Goal: Transaction & Acquisition: Obtain resource

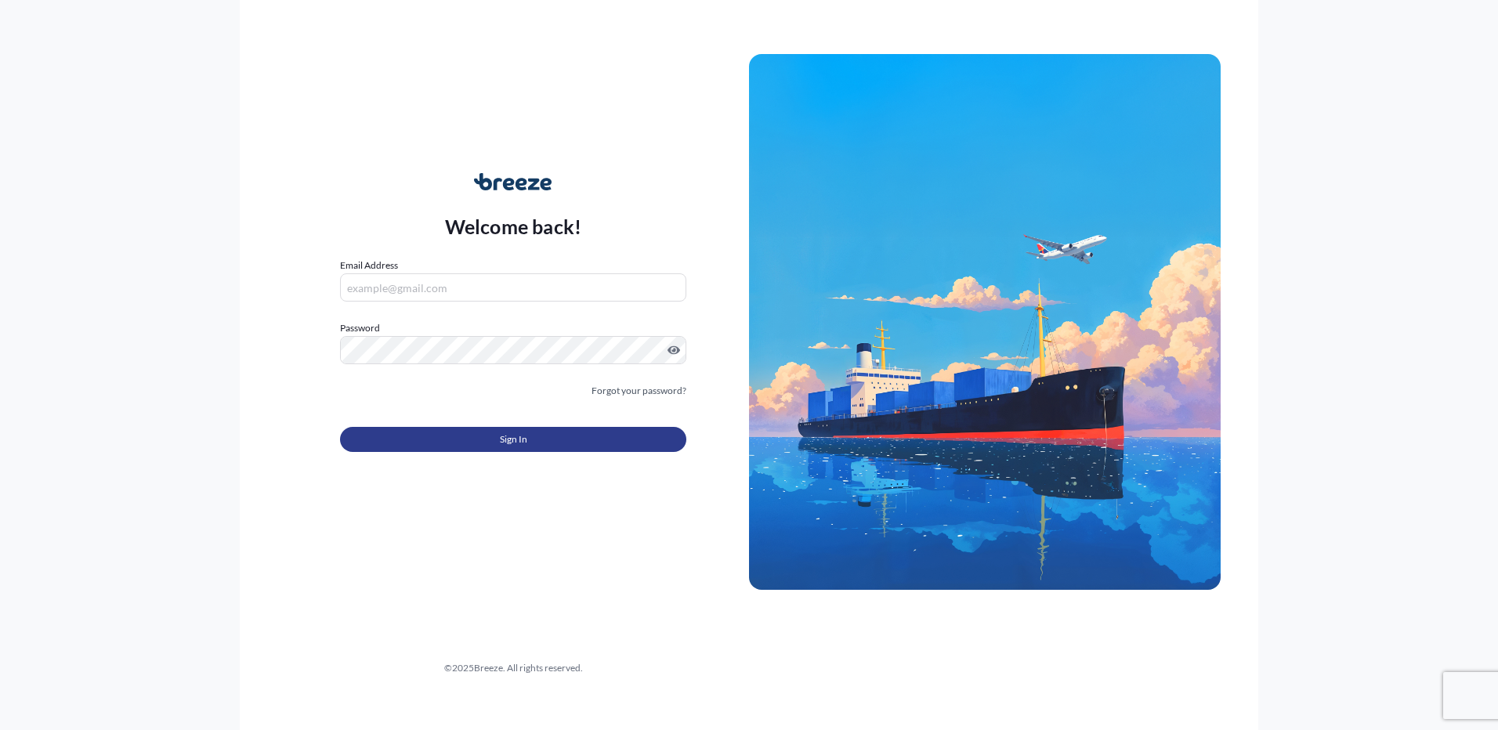
type input "[EMAIL_ADDRESS][DOMAIN_NAME]"
click at [497, 444] on button "Sign In" at bounding box center [513, 439] width 346 height 25
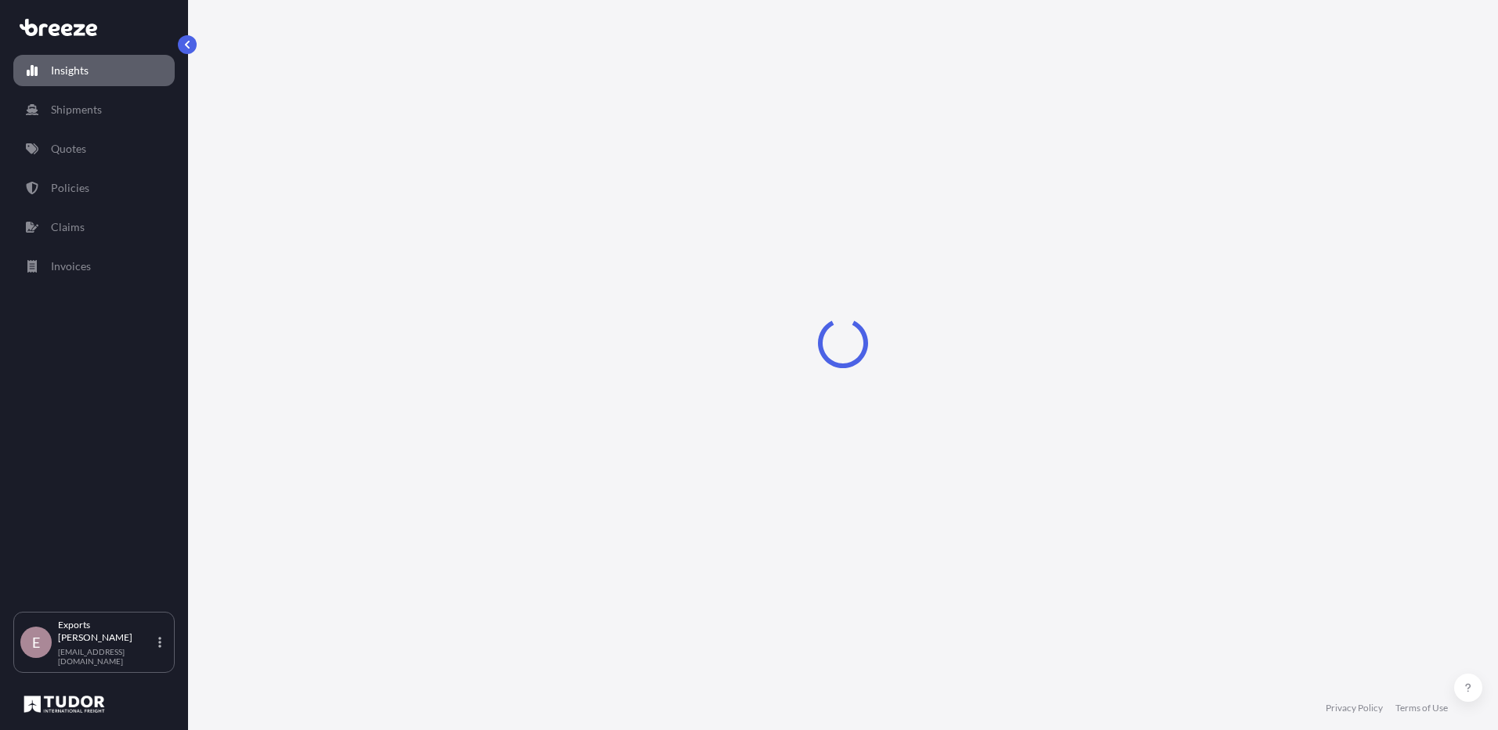
select select "2025"
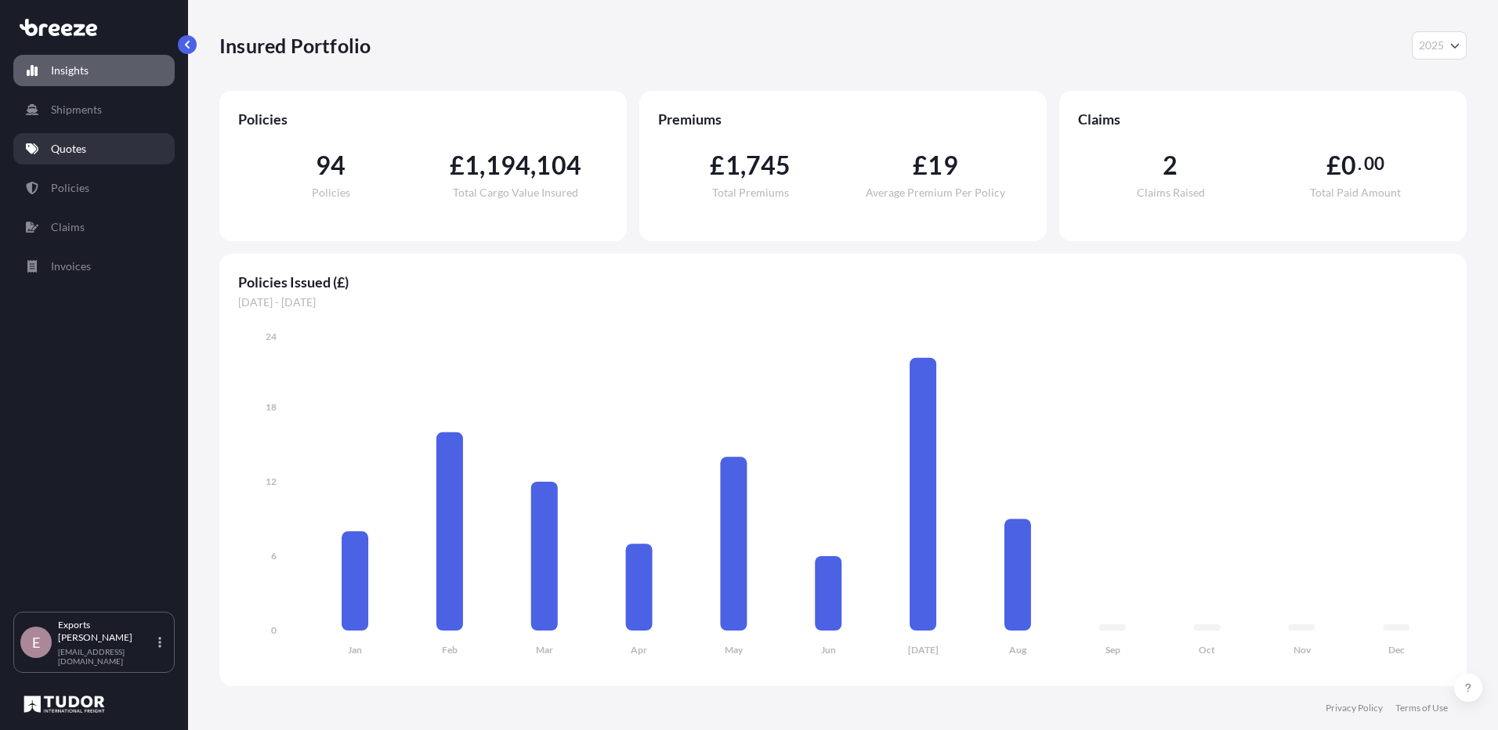
click at [106, 149] on link "Quotes" at bounding box center [93, 148] width 161 height 31
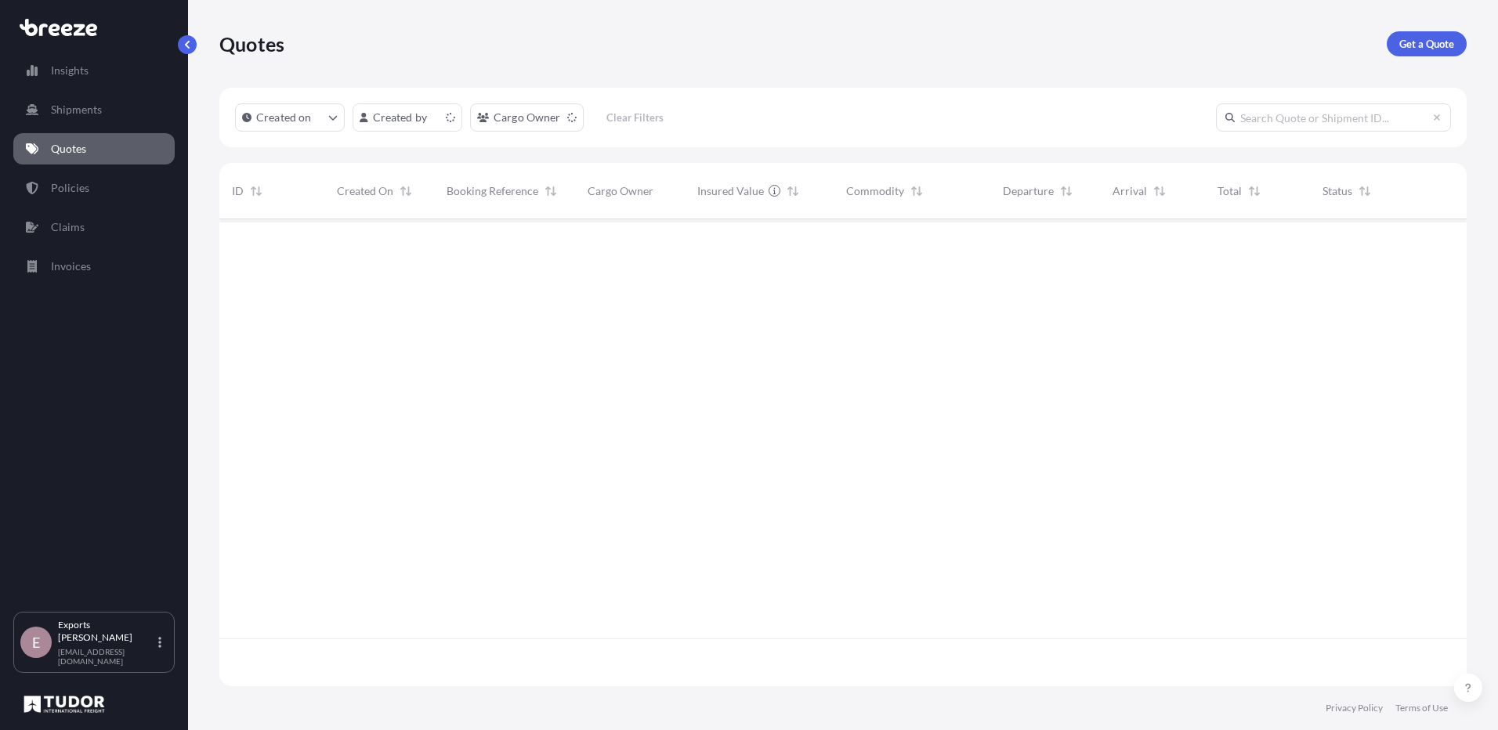
scroll to position [464, 1235]
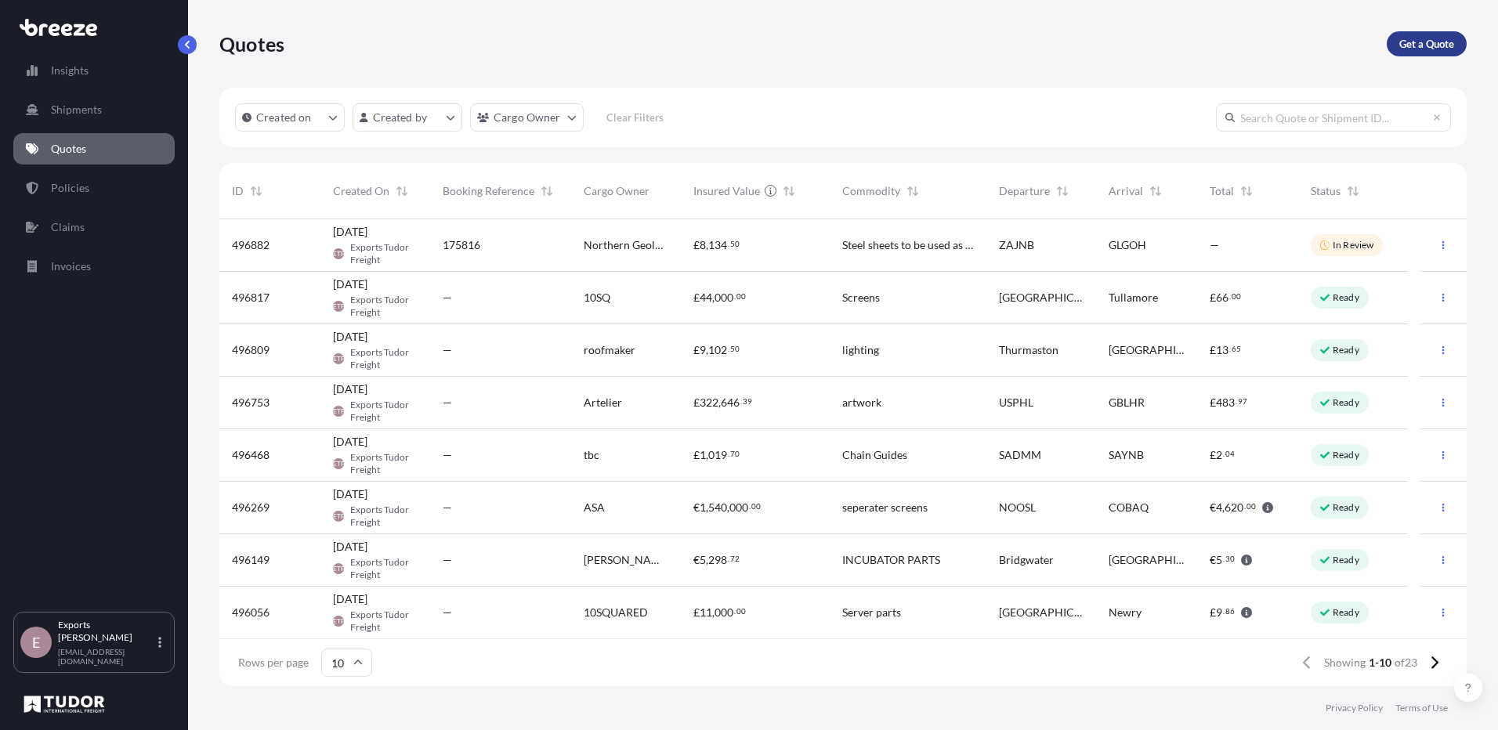
click at [1441, 47] on p "Get a Quote" at bounding box center [1426, 44] width 55 height 16
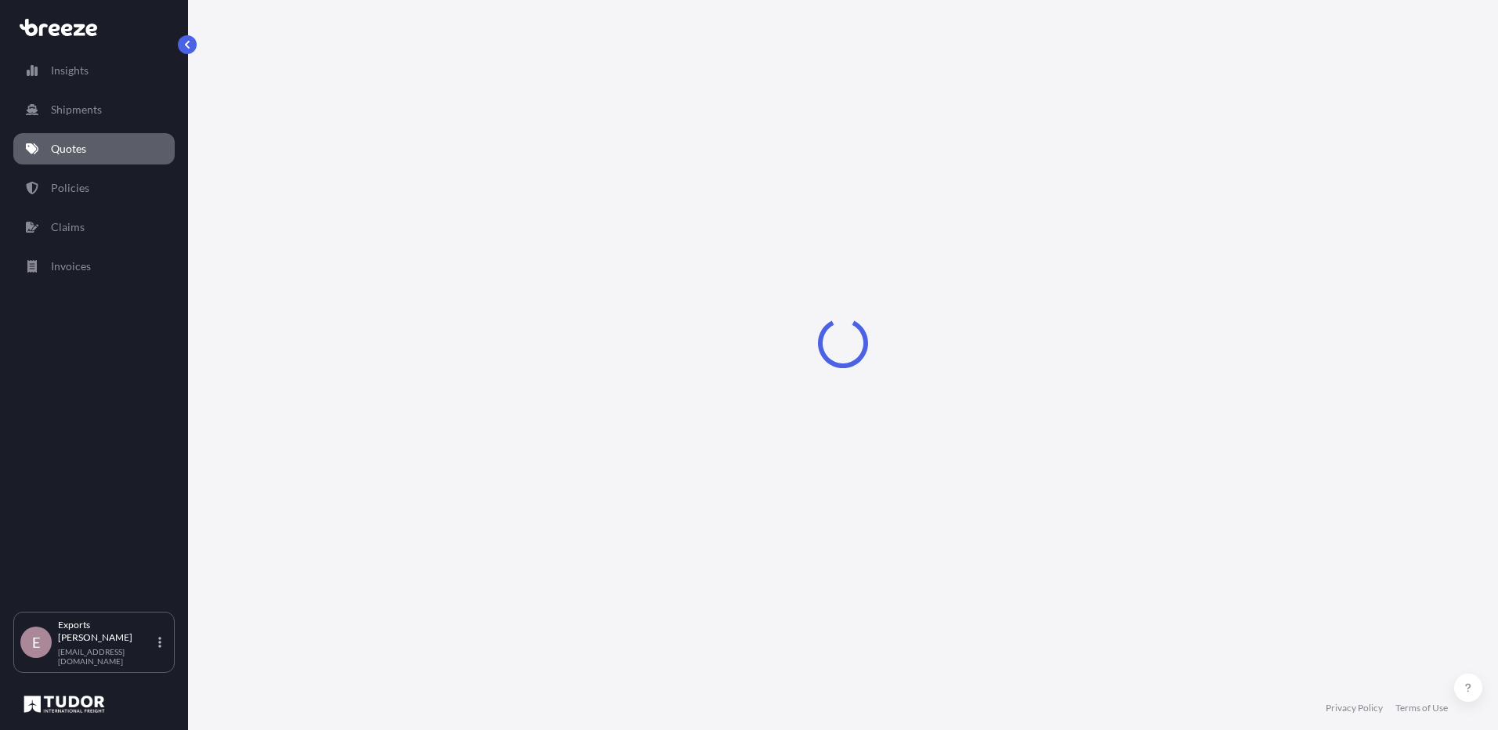
select select "Sea"
select select "1"
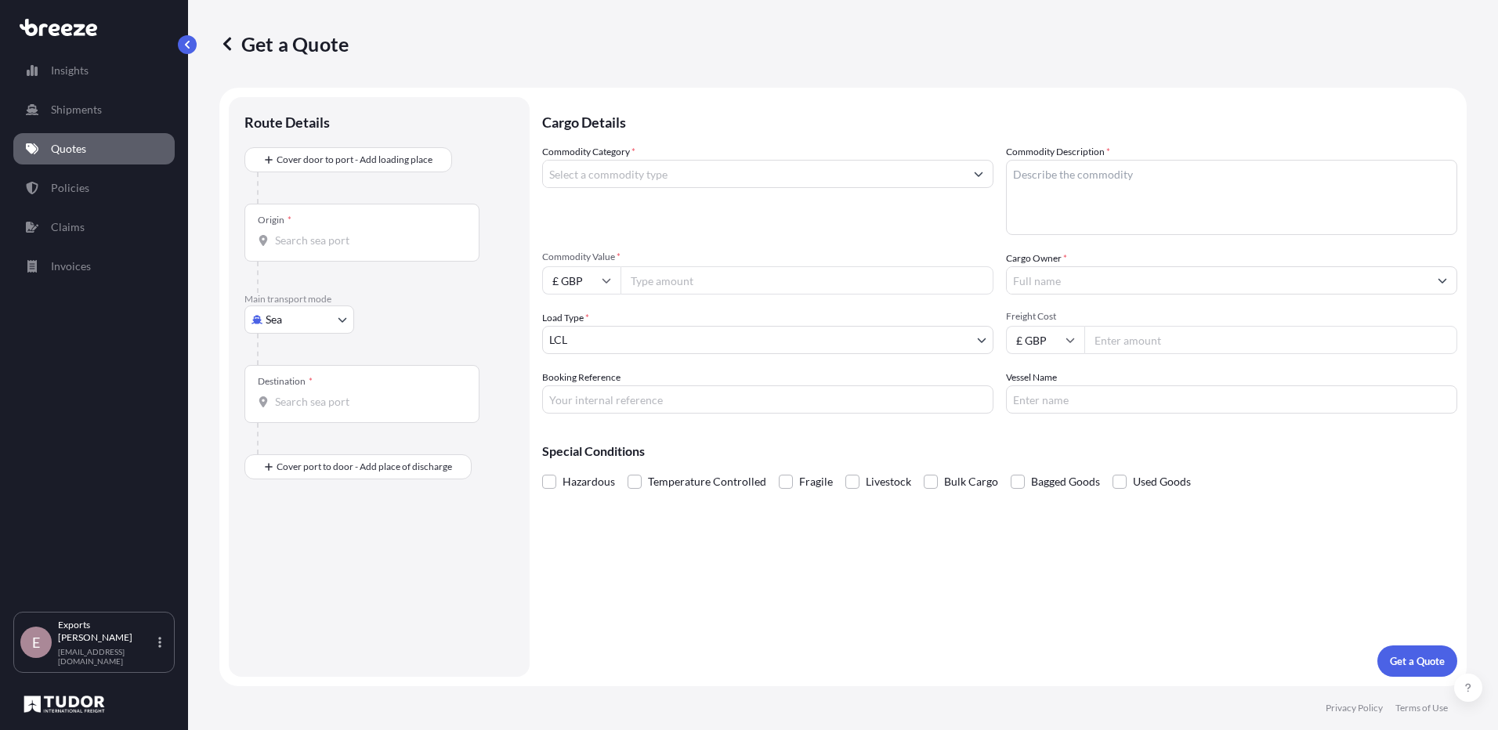
click at [289, 302] on p "Main transport mode" at bounding box center [378, 299] width 269 height 13
click at [291, 318] on body "Insights Shipments Quotes Policies Claims Invoices E Exports Tudor Freight [EMA…" at bounding box center [749, 365] width 1498 height 730
click at [318, 426] on div "Road" at bounding box center [299, 417] width 97 height 28
select select "Road"
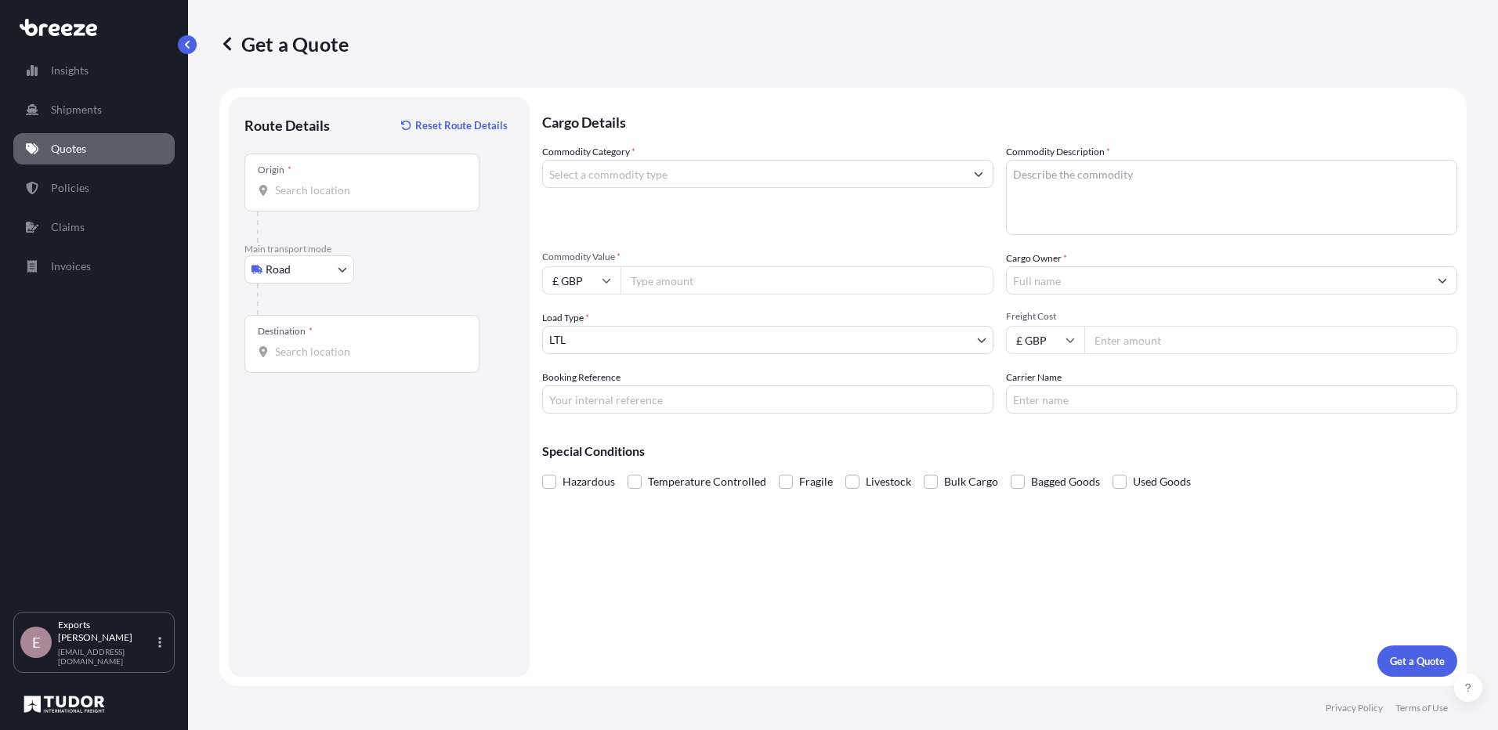
click at [335, 197] on input "Origin *" at bounding box center [367, 191] width 185 height 16
paste input "[STREET_ADDRESS]"
click at [384, 238] on b "[STREET_ADDRESS]" at bounding box center [347, 242] width 99 height 13
type input "[STREET_ADDRESS]"
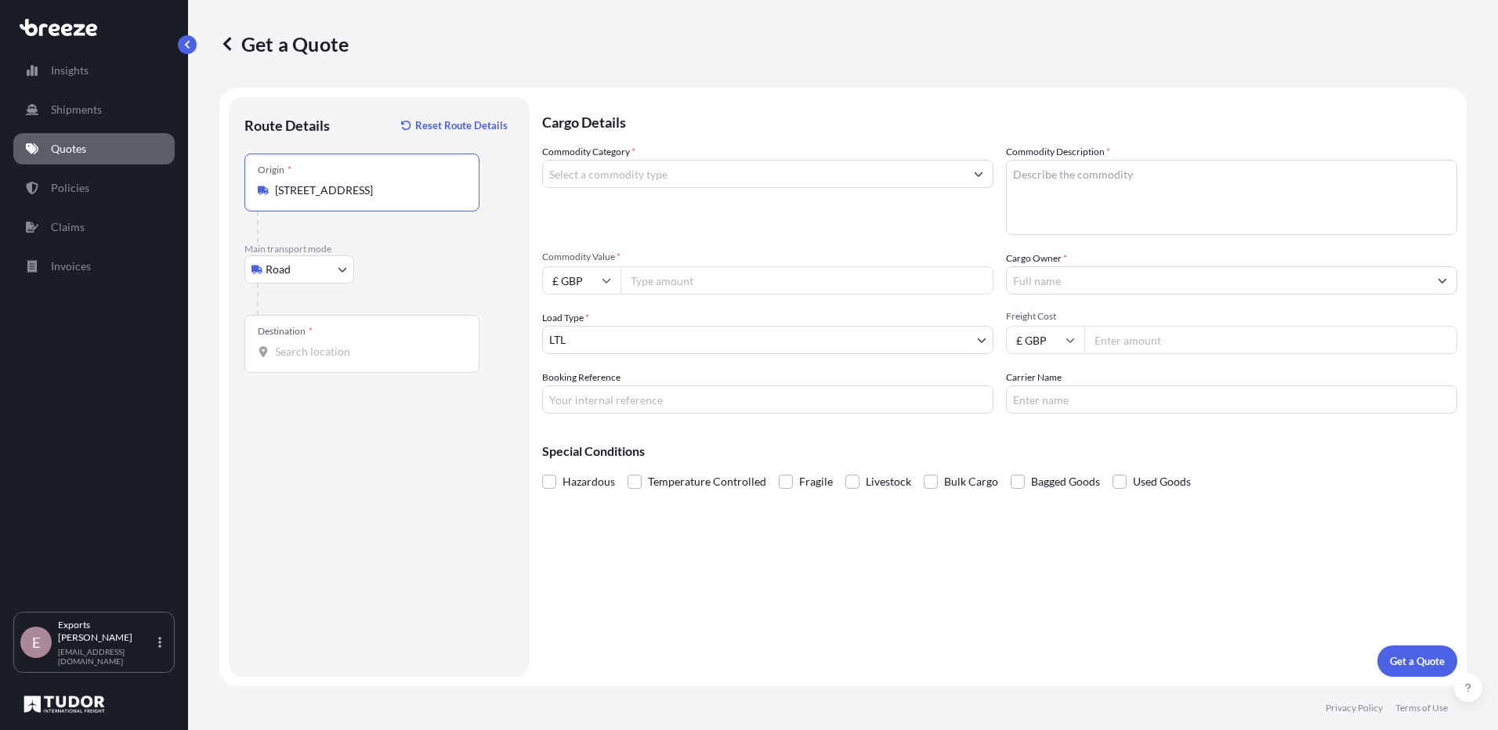
click at [334, 266] on body "0 options available. 1 option available. Insights Shipments Quotes Policies Cla…" at bounding box center [749, 365] width 1498 height 730
click at [327, 353] on input "Destination *" at bounding box center [367, 352] width 185 height 16
drag, startPoint x: 298, startPoint y: 375, endPoint x: 330, endPoint y: 348, distance: 41.6
click at [298, 375] on div "Please select a destination" at bounding box center [311, 382] width 118 height 16
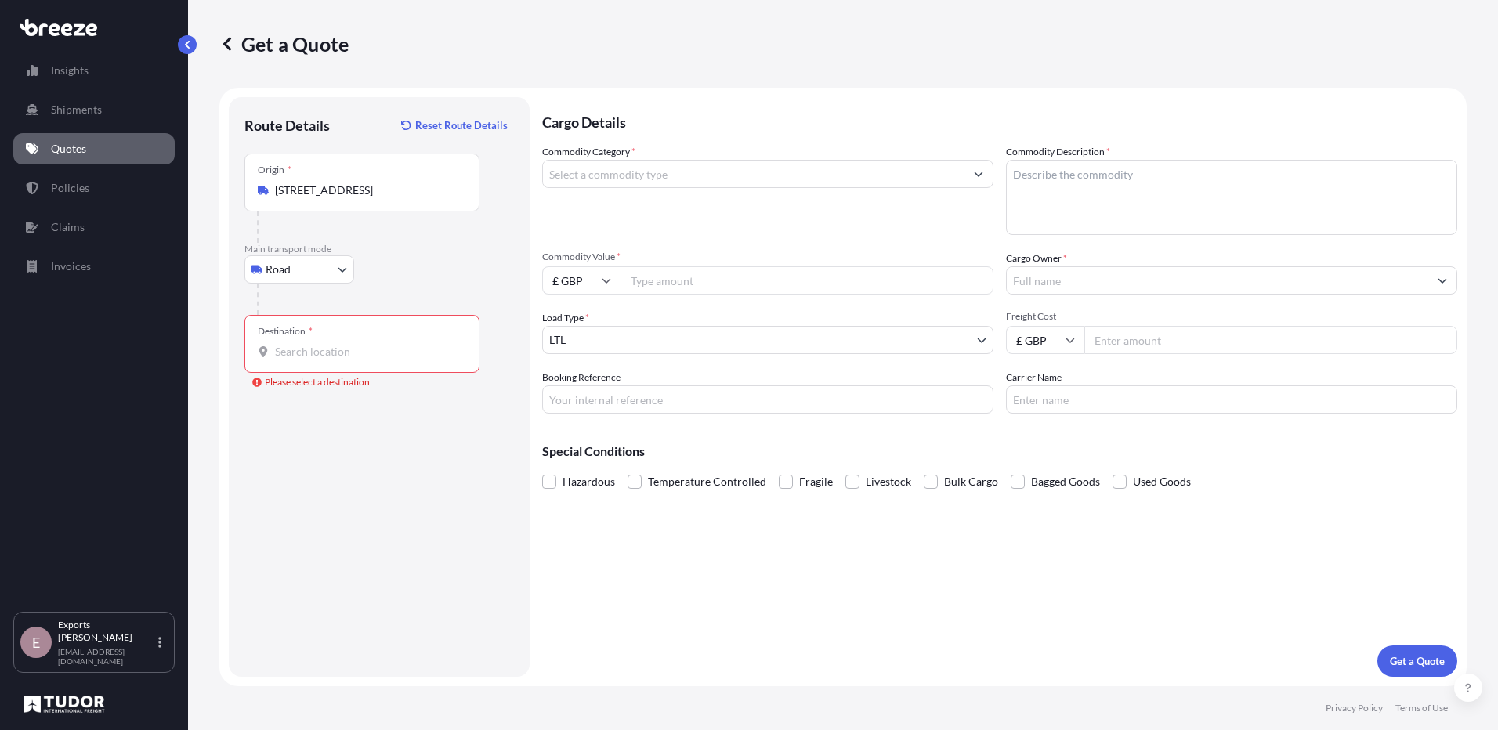
click at [298, 360] on input "Destination * Please select a destination" at bounding box center [367, 352] width 185 height 16
click at [335, 344] on input "Destination * Please select a destination" at bounding box center [367, 352] width 185 height 16
paste input "Sheffield S3 8AS,"
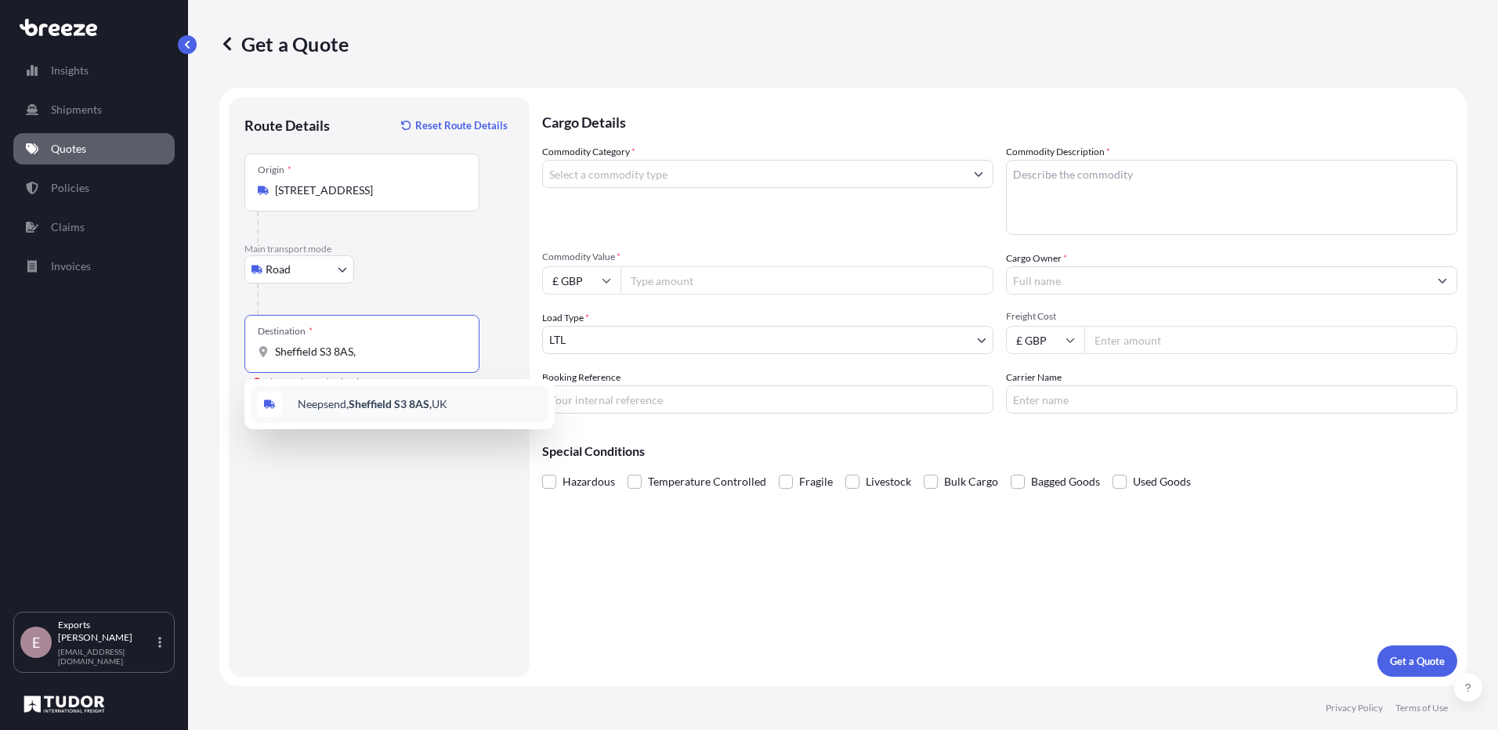
click at [342, 408] on span "Neepsend, Sheffield S3 8AS, [GEOGRAPHIC_DATA]" at bounding box center [373, 404] width 150 height 16
type input "Neepsend, Sheffield S3 8AS, [GEOGRAPHIC_DATA]"
click at [660, 180] on input "Commodity Category *" at bounding box center [753, 174] width 421 height 28
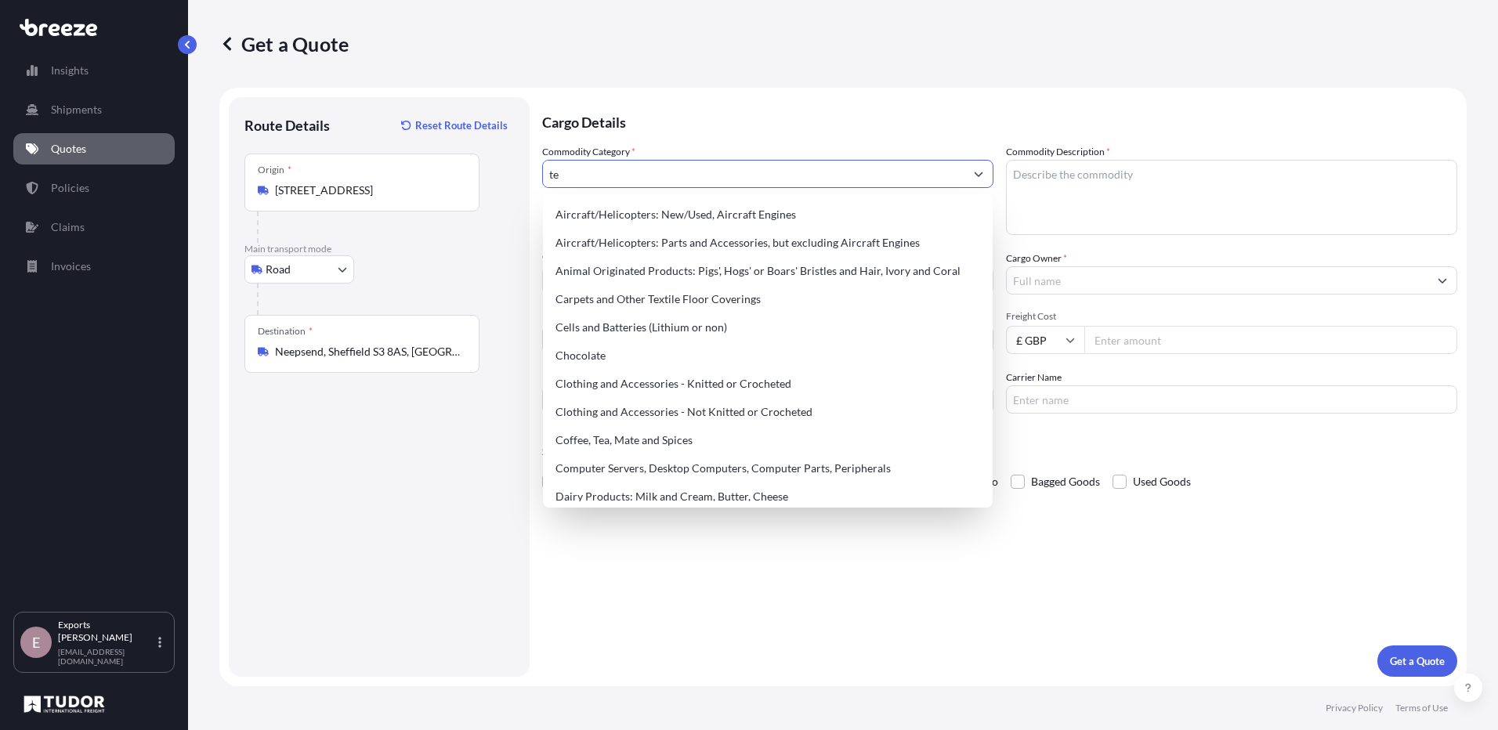
type input "t"
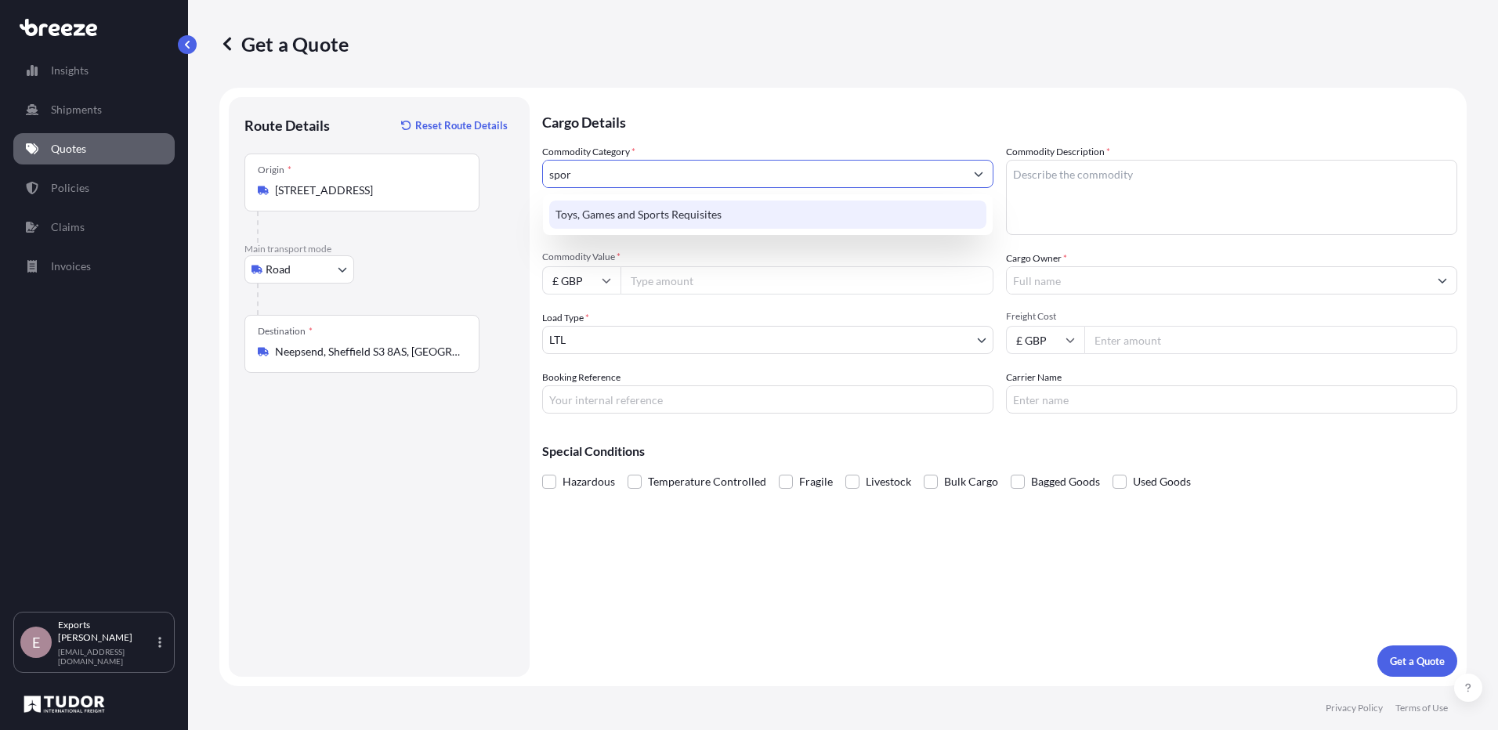
drag, startPoint x: 665, startPoint y: 169, endPoint x: 530, endPoint y: 179, distance: 135.9
click at [530, 179] on form "Route Details Reset Route Details Place of loading Road Road Rail Origin * Alve…" at bounding box center [842, 387] width 1247 height 599
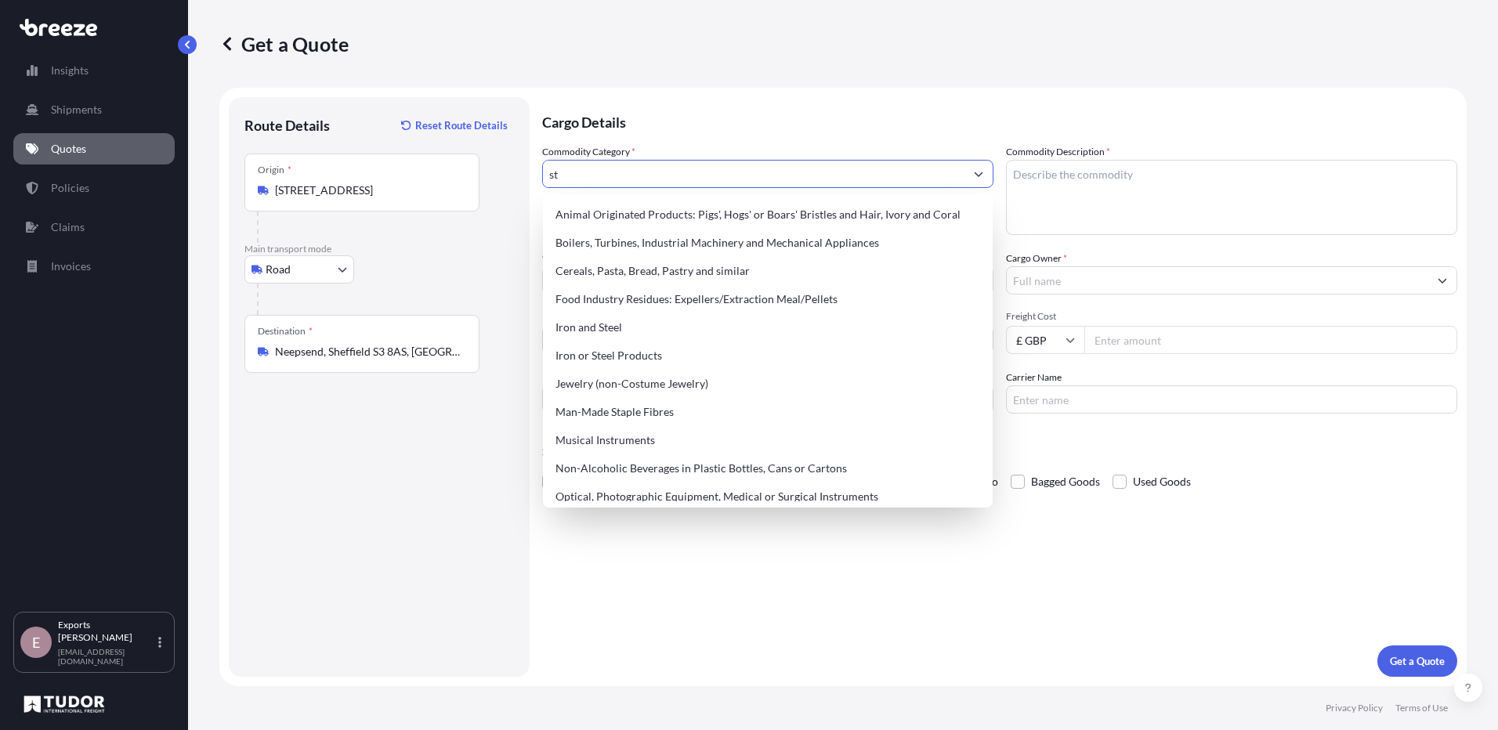
type input "s"
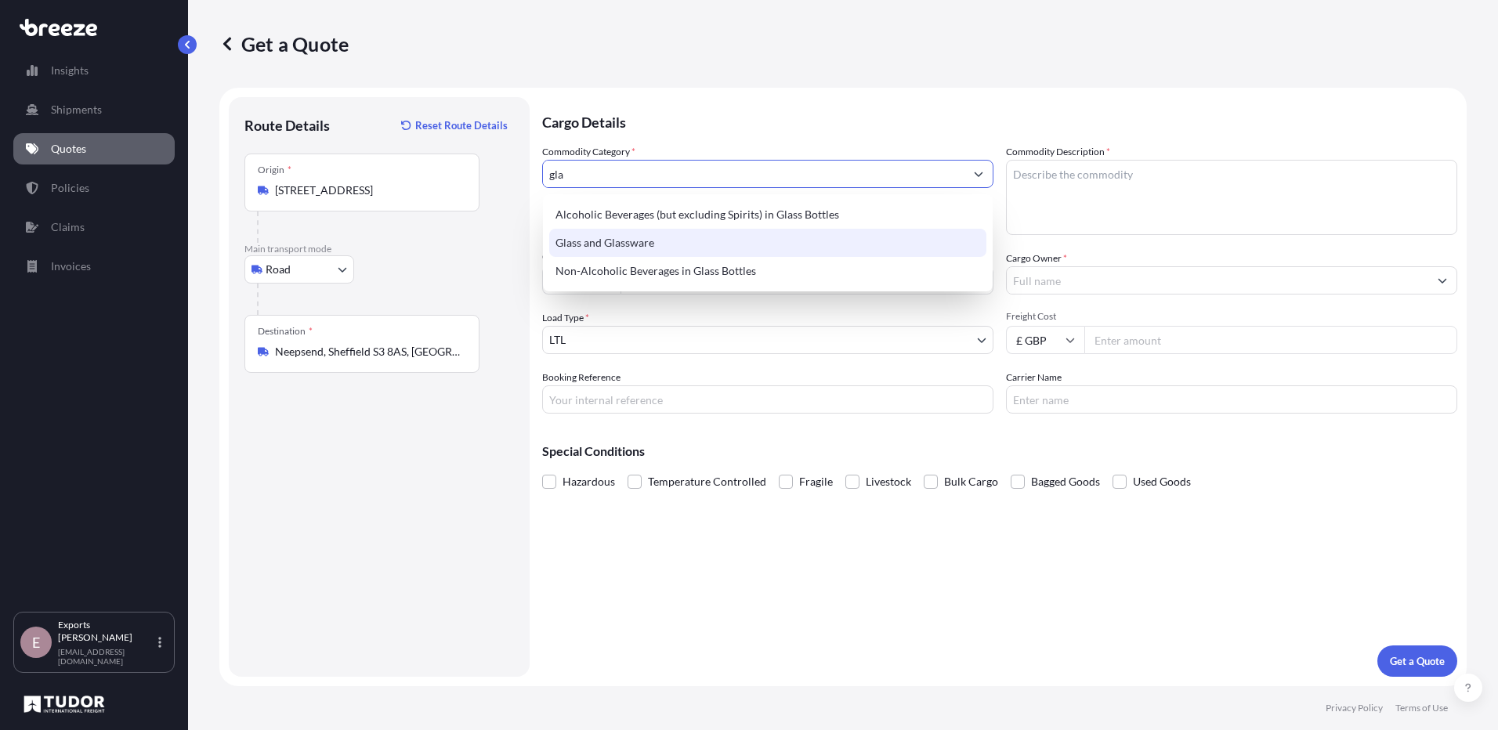
click at [690, 239] on div "Glass and Glassware" at bounding box center [767, 243] width 437 height 28
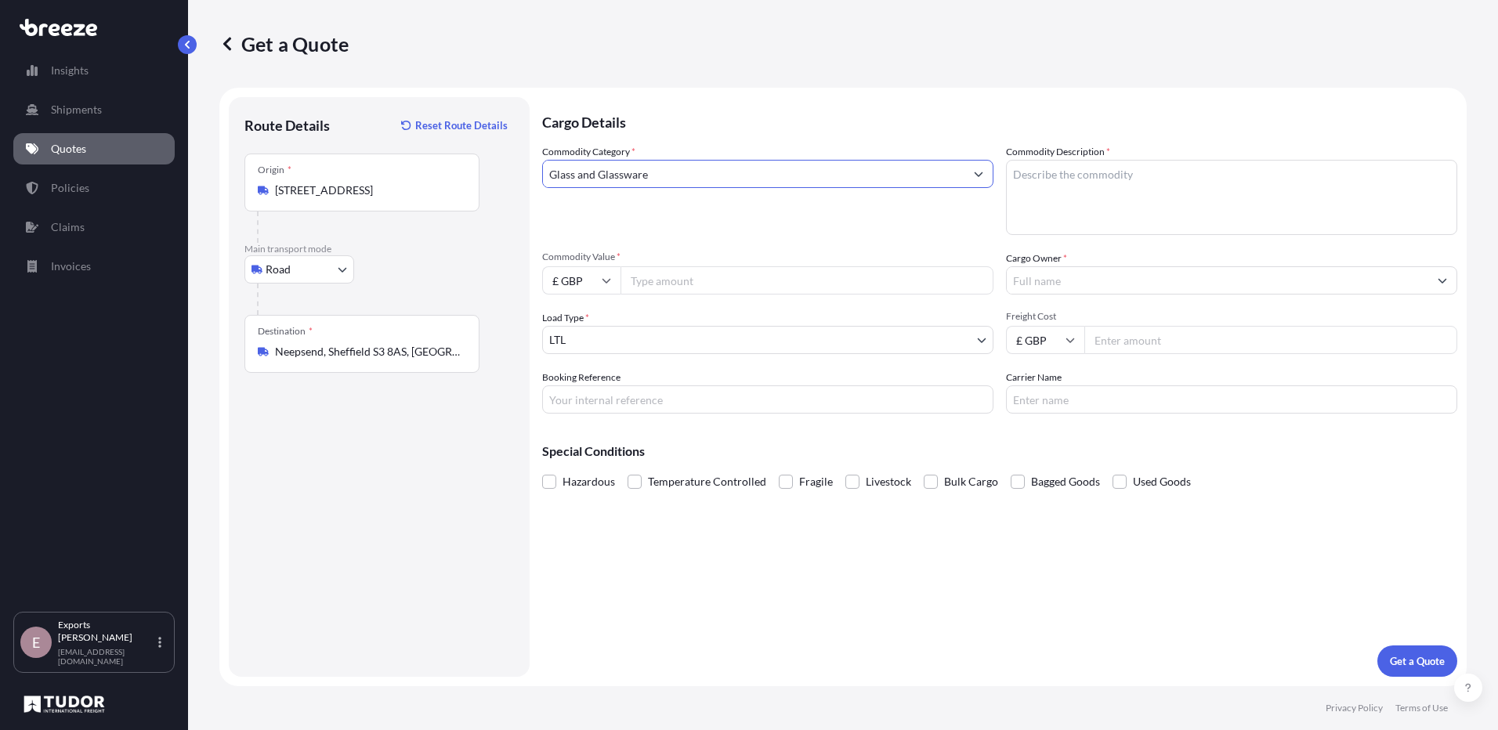
type input "Glass and Glassware"
click at [1109, 177] on textarea "Commodity Description *" at bounding box center [1231, 197] width 451 height 75
type textarea "paddle equipment"
type input "9930"
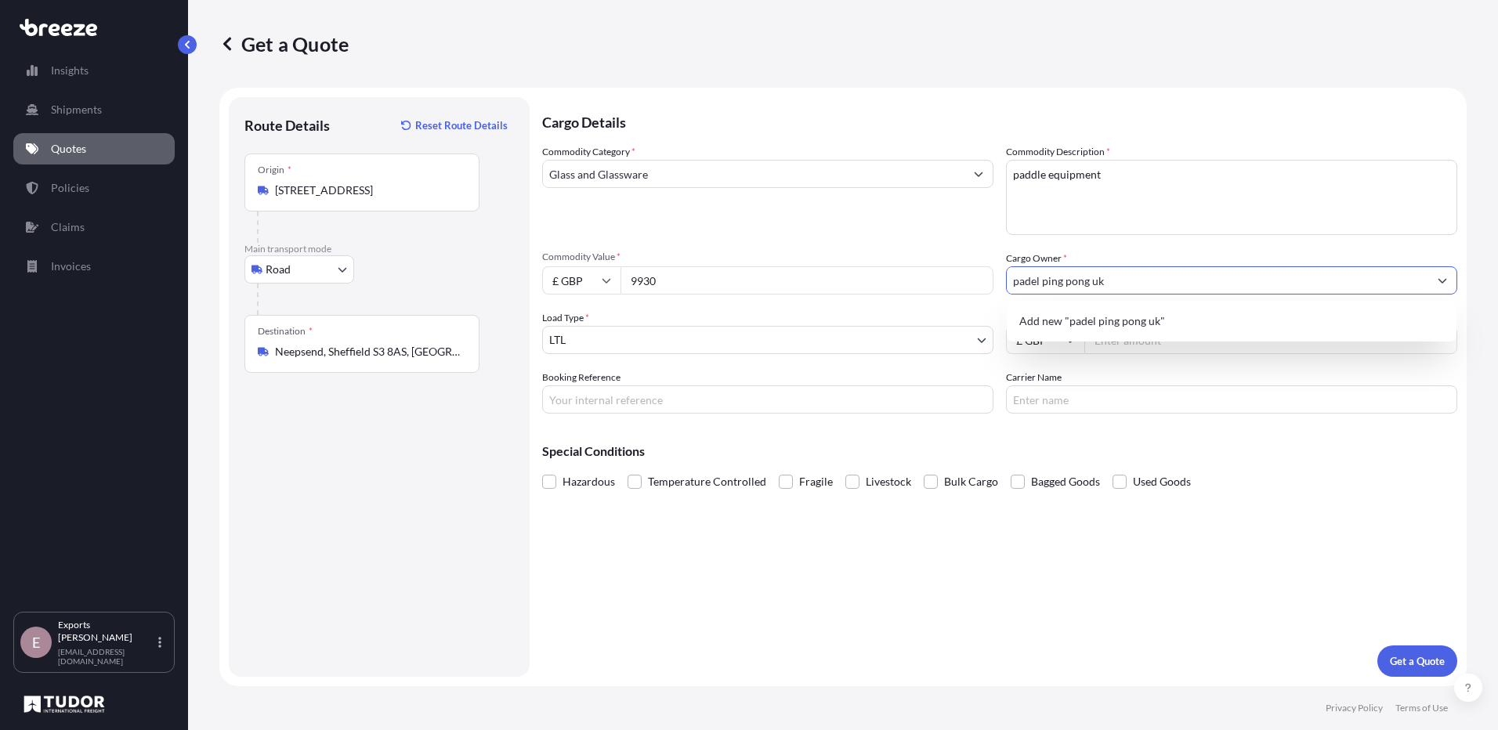
type input "padel ping pong uk"
click at [1138, 343] on input "Freight Cost" at bounding box center [1270, 340] width 373 height 28
drag, startPoint x: 1159, startPoint y: 348, endPoint x: 1170, endPoint y: 348, distance: 11.8
click at [1159, 348] on input "Freight Cost" at bounding box center [1270, 340] width 373 height 28
type input "2105"
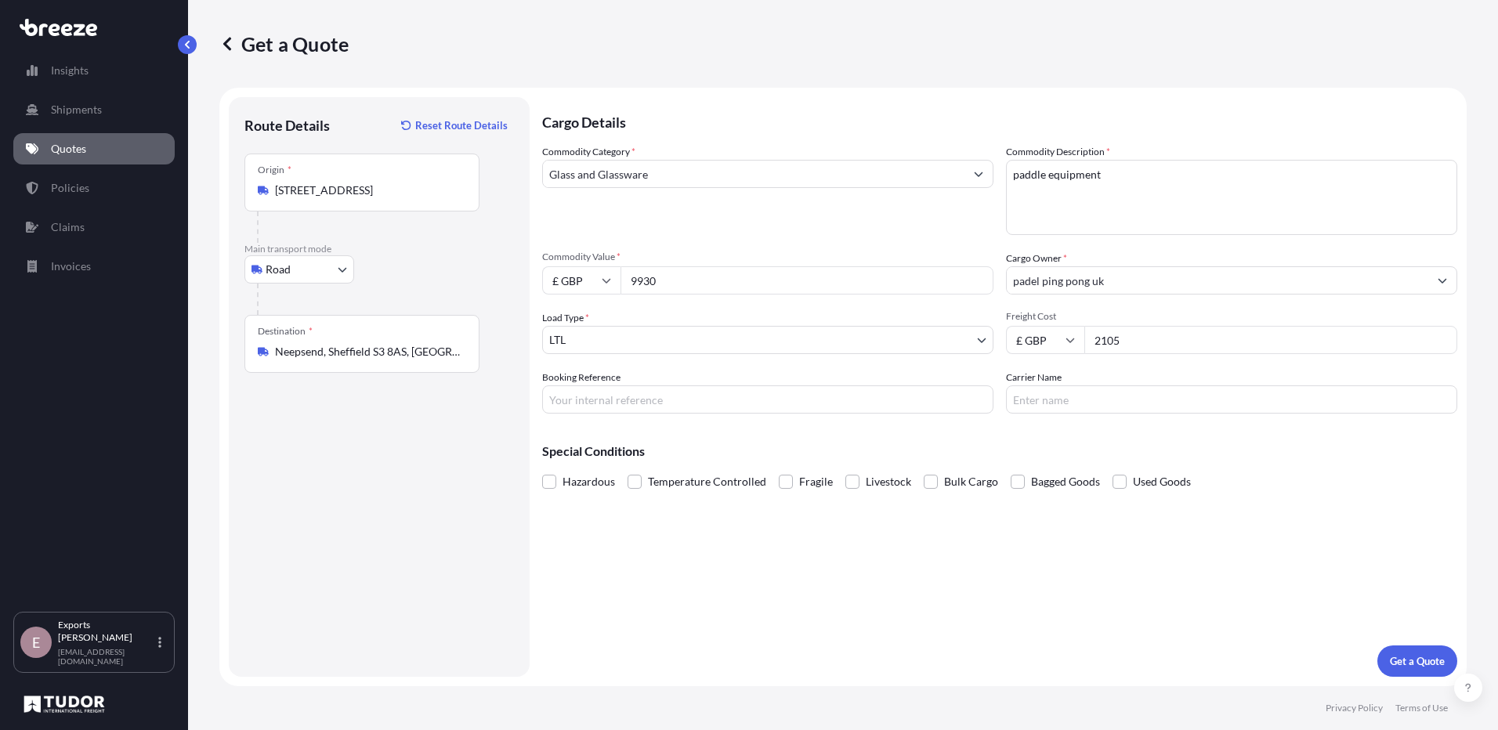
drag, startPoint x: 884, startPoint y: 410, endPoint x: 949, endPoint y: 410, distance: 64.2
click at [884, 410] on input "Booking Reference" at bounding box center [767, 399] width 451 height 28
paste input "Padel Pingpong UK Ltd"
type input "Padel Pingpong UK Ltd"
click at [1125, 412] on input "Carrier Name" at bounding box center [1231, 399] width 451 height 28
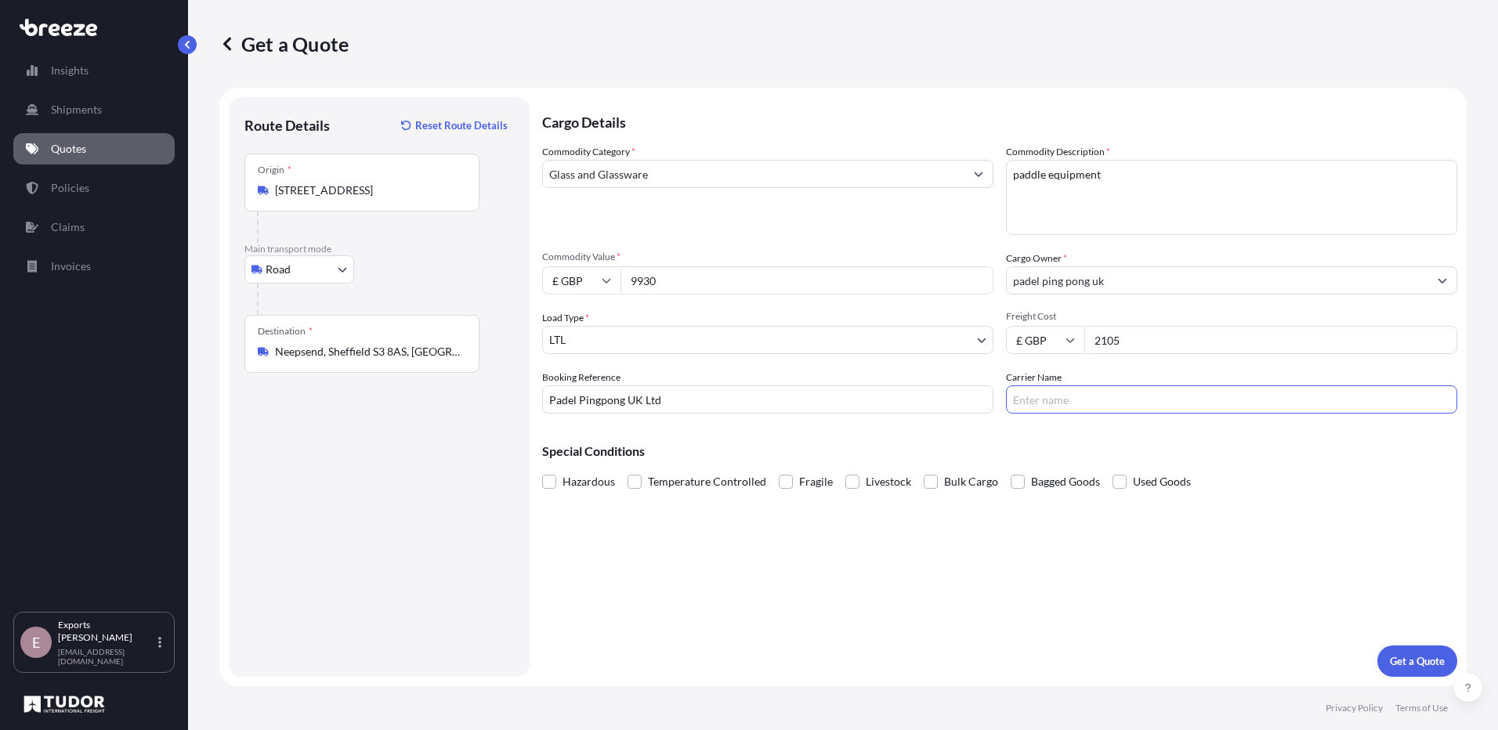
click at [849, 462] on div "Special Conditions Hazardous Temperature Controlled Fragile Livestock Bulk Carg…" at bounding box center [999, 459] width 915 height 67
click at [784, 485] on span at bounding box center [786, 482] width 14 height 14
click at [779, 470] on input "Fragile" at bounding box center [779, 470] width 0 height 0
click at [1420, 672] on button "Get a Quote" at bounding box center [1417, 661] width 80 height 31
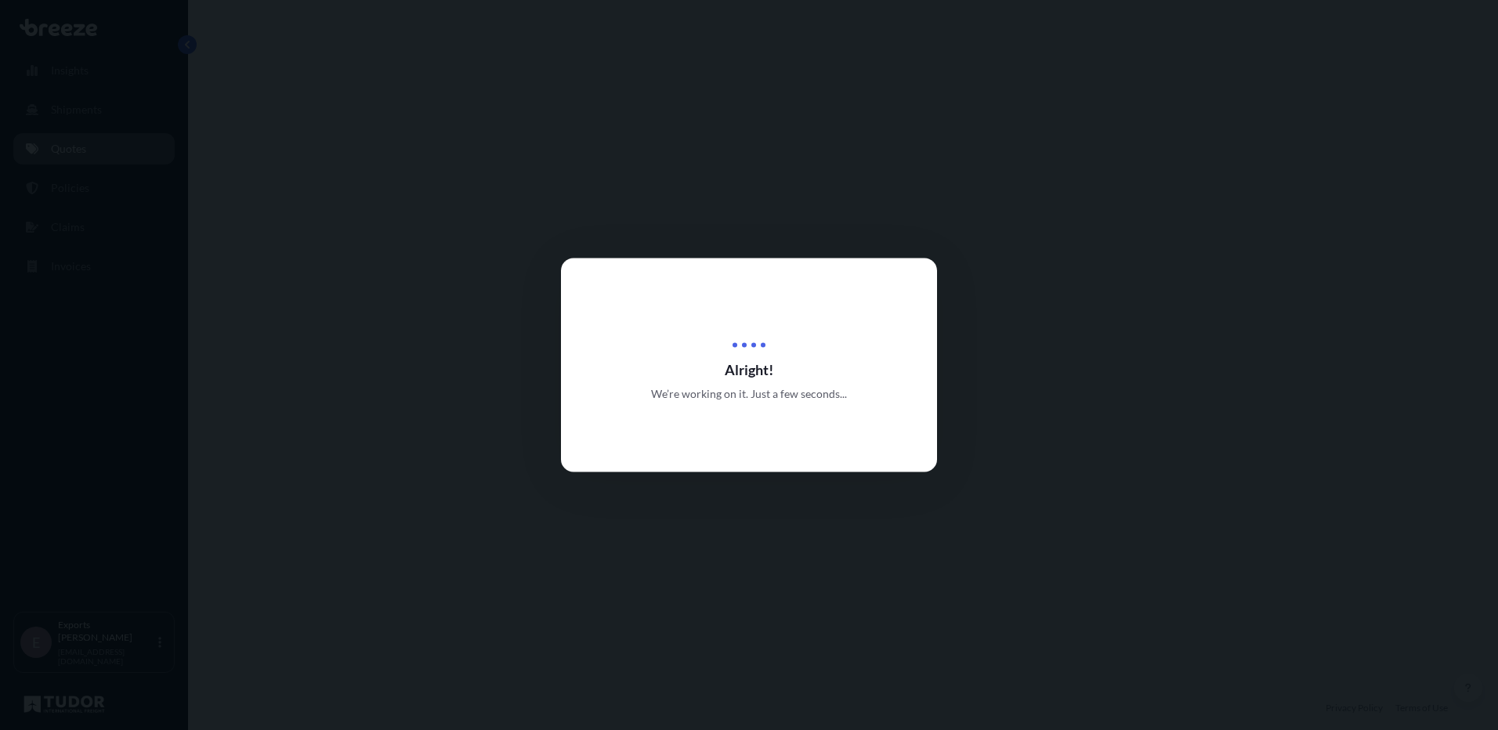
select select "Road"
select select "1"
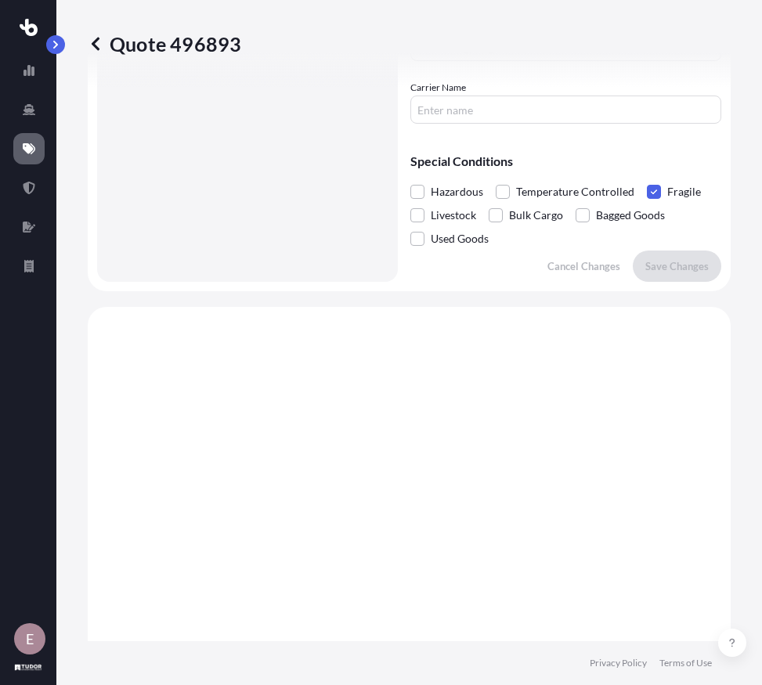
scroll to position [1011, 0]
